Goal: Navigation & Orientation: Find specific page/section

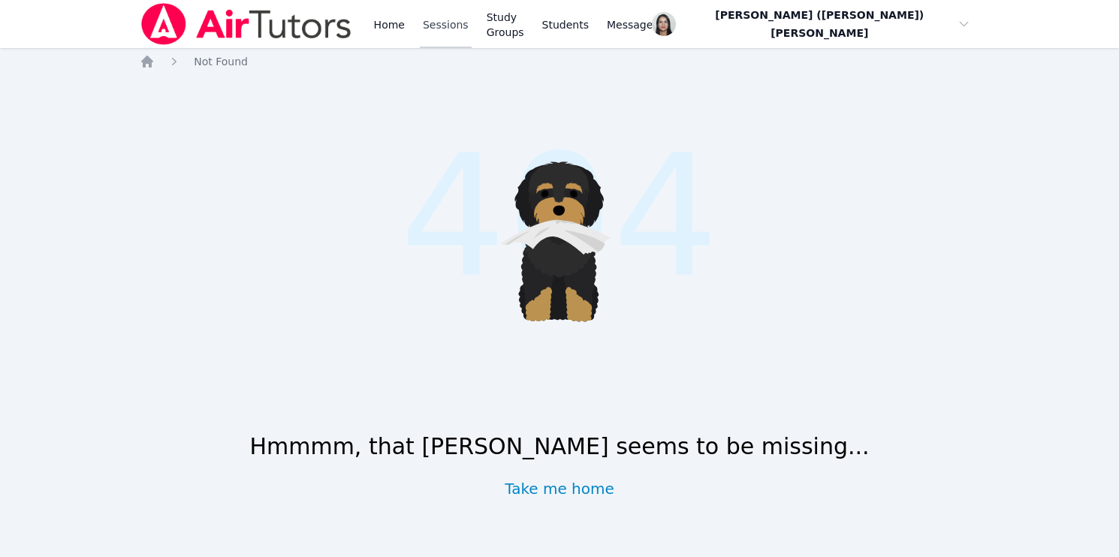
click at [457, 21] on link "Sessions" at bounding box center [446, 24] width 52 height 48
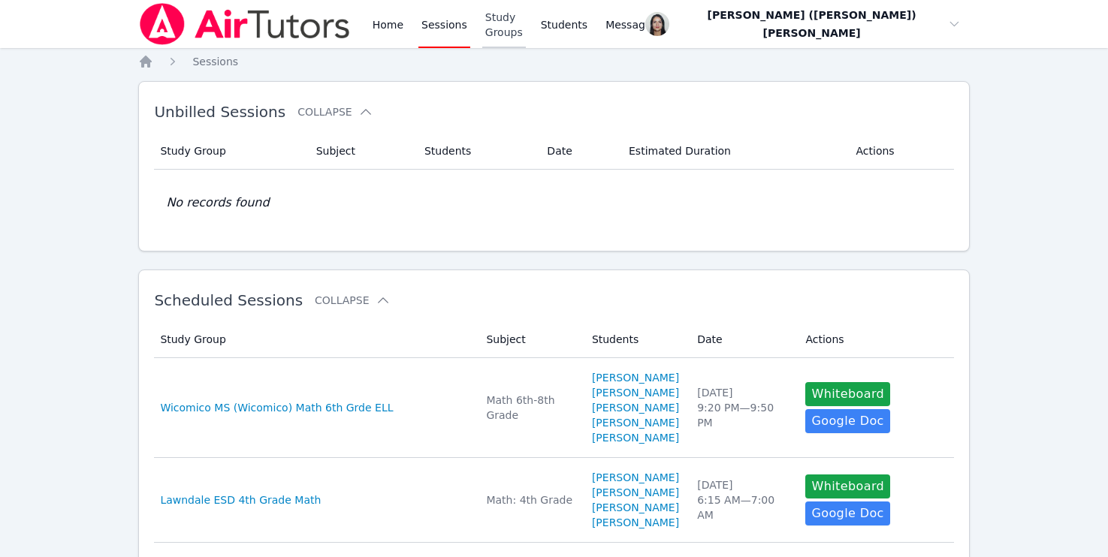
click at [518, 34] on link "Study Groups" at bounding box center [504, 24] width 44 height 48
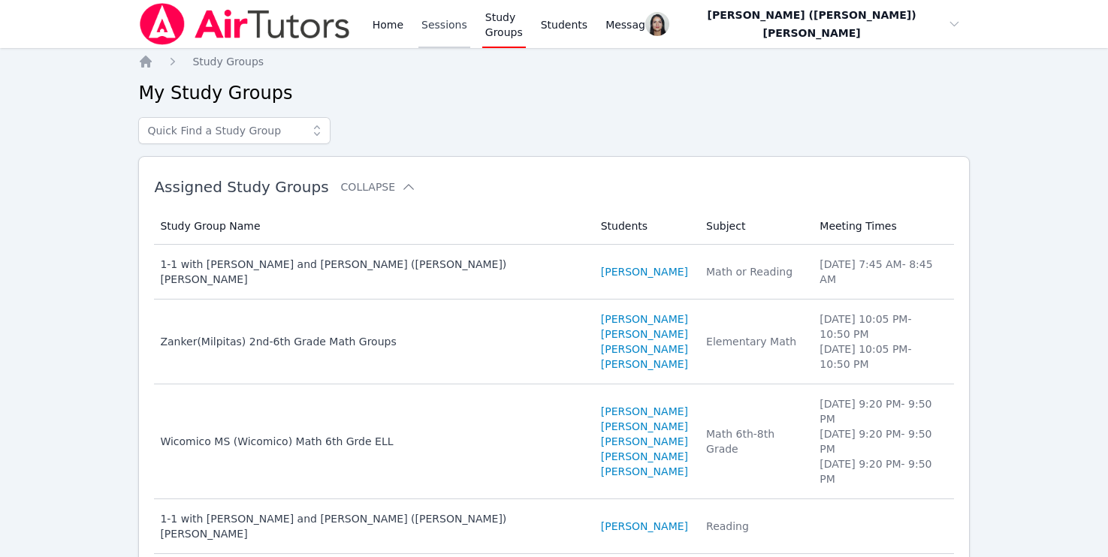
click at [424, 21] on link "Sessions" at bounding box center [444, 24] width 52 height 48
